Goal: Information Seeking & Learning: Learn about a topic

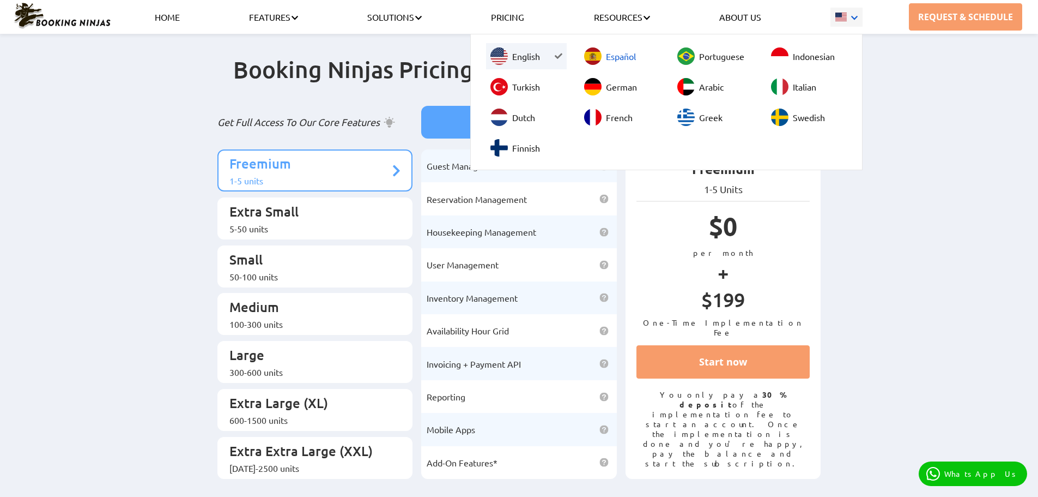
click at [603, 64] on link "Español" at bounding box center [620, 56] width 81 height 26
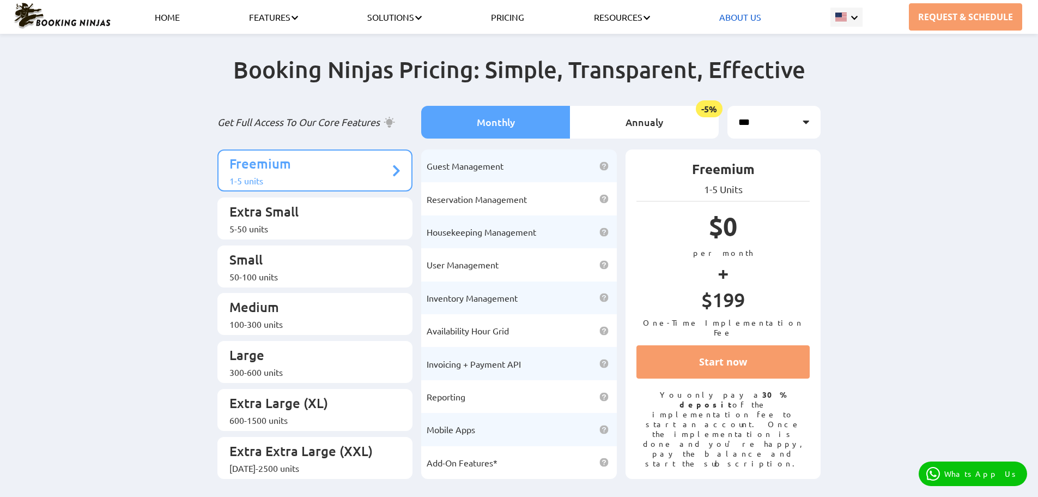
click at [753, 22] on li "ABOUT US" at bounding box center [740, 17] width 42 height 34
click at [515, 19] on link "Pricing" at bounding box center [507, 16] width 33 height 11
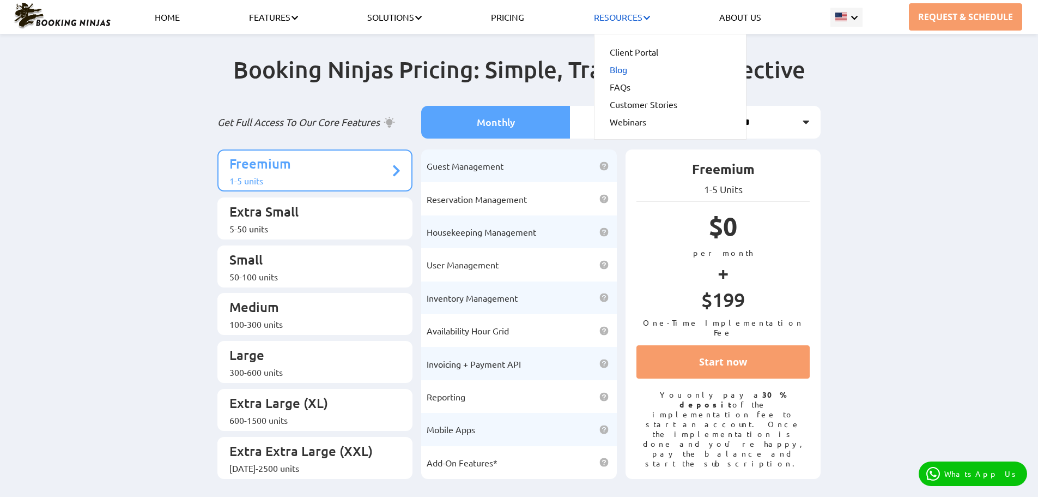
click at [619, 69] on link "Blog" at bounding box center [670, 69] width 121 height 17
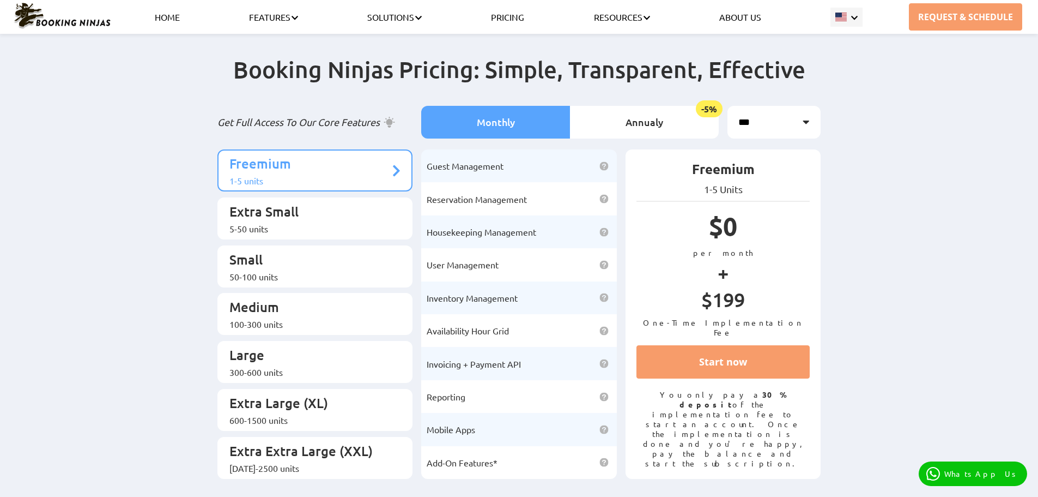
click at [391, 117] on icon at bounding box center [389, 122] width 11 height 11
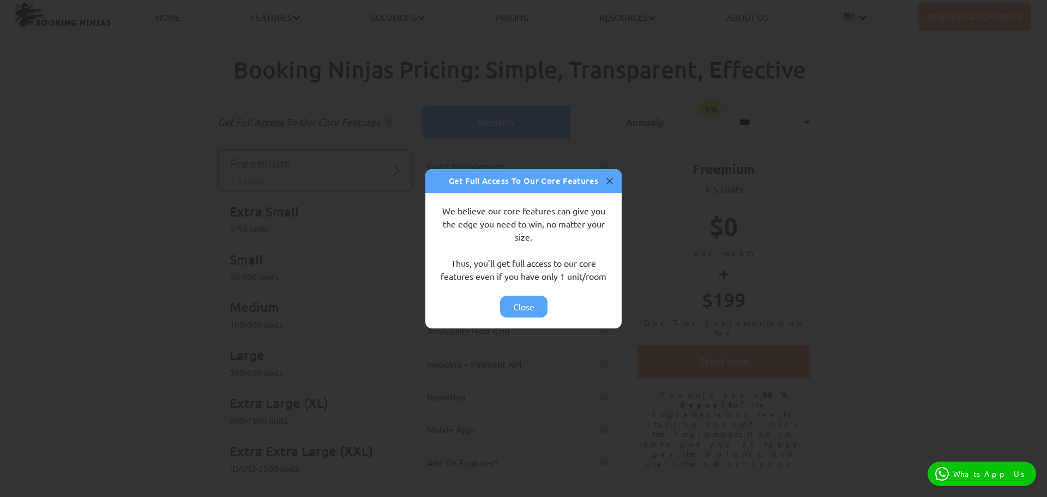
click at [608, 178] on icon "button" at bounding box center [609, 180] width 13 height 13
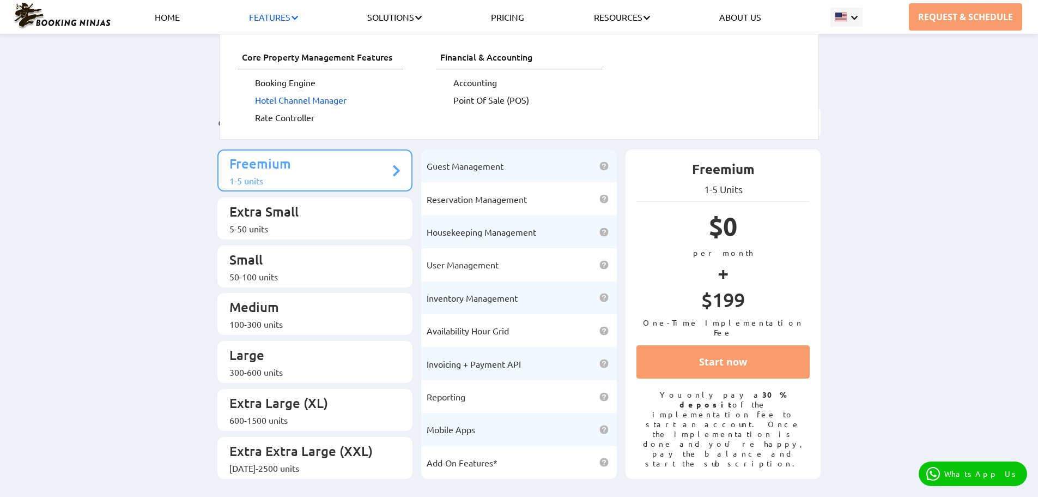
click at [292, 105] on link "Hotel Channel Manager" at bounding box center [329, 99] width 149 height 17
